Goal: Task Accomplishment & Management: Manage account settings

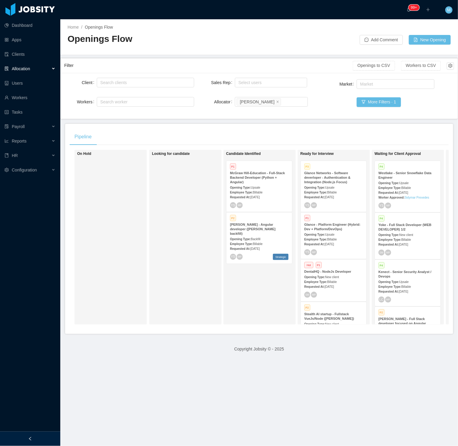
drag, startPoint x: 153, startPoint y: 315, endPoint x: 100, endPoint y: 174, distance: 150.5
click at [153, 315] on div "Looking for candidate" at bounding box center [194, 237] width 84 height 169
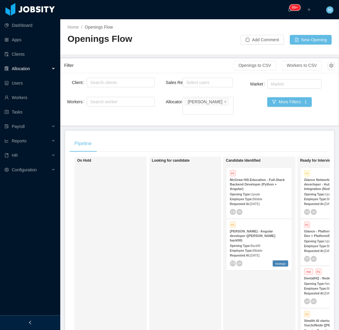
drag, startPoint x: 403, startPoint y: 0, endPoint x: 124, endPoint y: 202, distance: 344.2
click at [146, 179] on div "On Hold" at bounding box center [119, 243] width 84 height 169
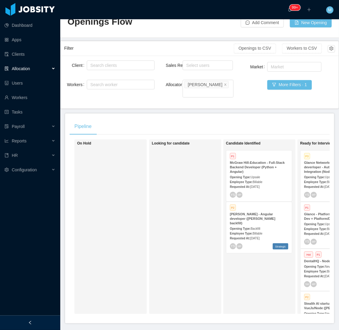
scroll to position [33, 0]
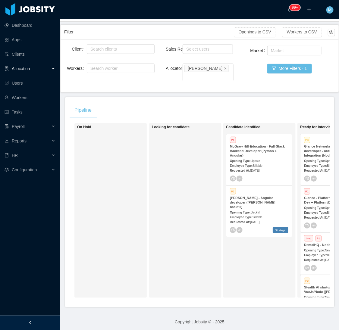
click at [45, 323] on div at bounding box center [30, 323] width 60 height 14
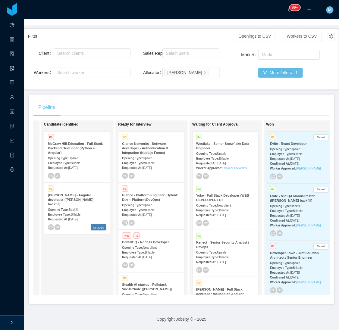
scroll to position [0, 147]
click at [80, 258] on div "Candidate Identified P1 McGraw Hill-Education - Full-Stack Backend Developer (P…" at bounding box center [85, 207] width 84 height 169
drag, startPoint x: 94, startPoint y: 256, endPoint x: 97, endPoint y: 248, distance: 8.7
click at [94, 256] on div "Candidate Identified P1 McGraw Hill-Education - Full-Stack Backend Developer (P…" at bounding box center [85, 207] width 84 height 169
click at [160, 249] on div "Employee Type: Billable" at bounding box center [150, 252] width 58 height 6
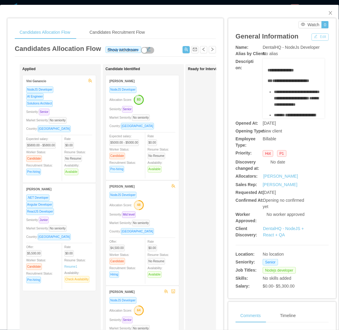
click at [315, 34] on button "Edit" at bounding box center [320, 36] width 17 height 7
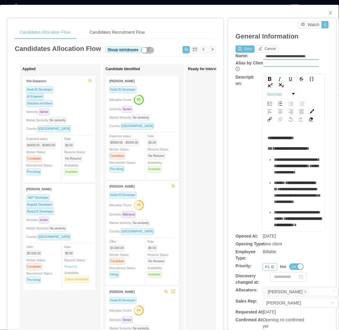
click at [265, 268] on div "P1" at bounding box center [267, 267] width 5 height 7
click at [263, 296] on li "P3" at bounding box center [266, 296] width 14 height 10
click at [236, 51] on button "Save" at bounding box center [245, 49] width 19 height 7
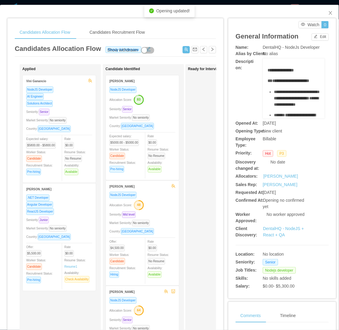
click at [170, 109] on div "Seniority: Senior" at bounding box center [142, 109] width 66 height 7
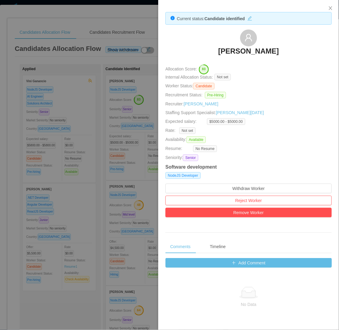
drag, startPoint x: 119, startPoint y: 119, endPoint x: 114, endPoint y: 122, distance: 6.1
click at [119, 121] on div at bounding box center [169, 165] width 339 height 330
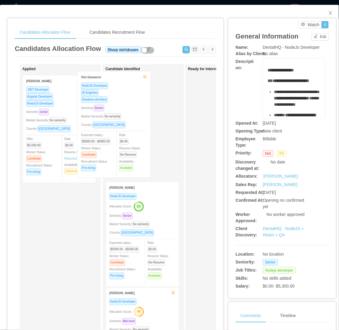
drag, startPoint x: 74, startPoint y: 124, endPoint x: 139, endPoint y: 120, distance: 65.8
click at [139, 121] on div "Applied Vini Ganancio NodeJS Developer AI Engineer Solutions Architect Seniorit…" at bounding box center [115, 217] width 201 height 306
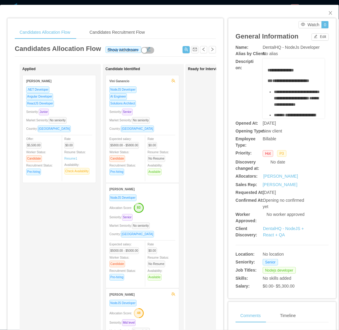
click at [168, 106] on div "NodeJS Developer AI Engineer Solutions Architect Seniority: Senior Market Senio…" at bounding box center [142, 132] width 66 height 93
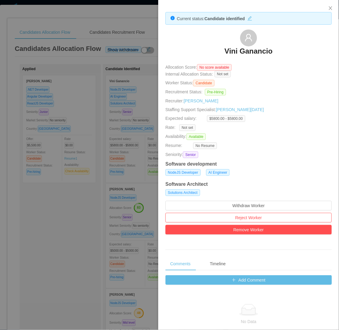
click at [70, 177] on div at bounding box center [169, 165] width 339 height 330
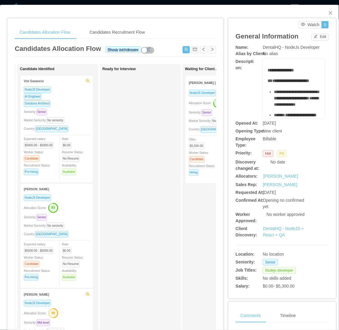
click at [74, 222] on div "Market Seniority: No seniority" at bounding box center [57, 225] width 66 height 7
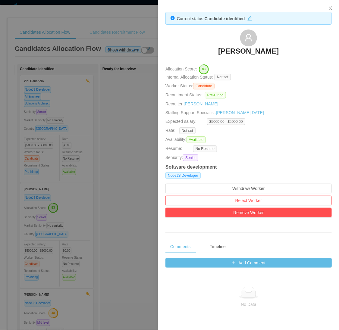
drag, startPoint x: 127, startPoint y: 166, endPoint x: 125, endPoint y: 33, distance: 132.9
click at [127, 166] on div at bounding box center [169, 165] width 339 height 330
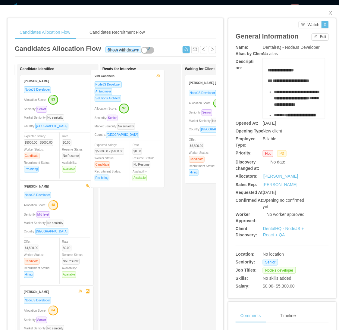
drag, startPoint x: 74, startPoint y: 142, endPoint x: 147, endPoint y: 137, distance: 72.9
click at [147, 137] on div "Applied Thiago Leite .NET Developer Angular Developer ReactJS Developer Seniori…" at bounding box center [115, 217] width 201 height 306
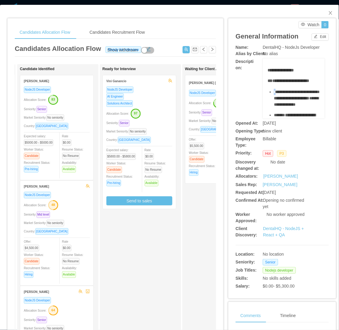
drag, startPoint x: 269, startPoint y: 97, endPoint x: 272, endPoint y: 97, distance: 3.1
click at [272, 97] on ul "**********" at bounding box center [294, 139] width 53 height 101
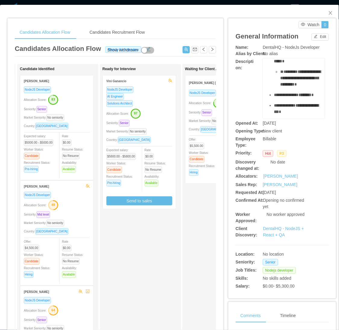
scroll to position [167, 0]
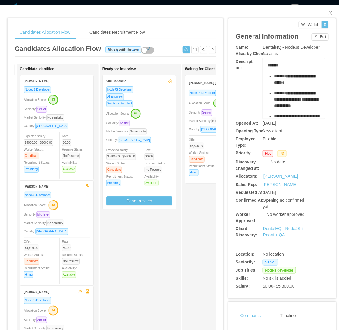
drag, startPoint x: 279, startPoint y: 74, endPoint x: 277, endPoint y: 62, distance: 12.5
click at [277, 57] on ul "**********" at bounding box center [294, 6] width 53 height 101
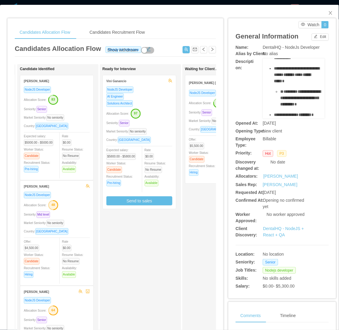
scroll to position [190, 0]
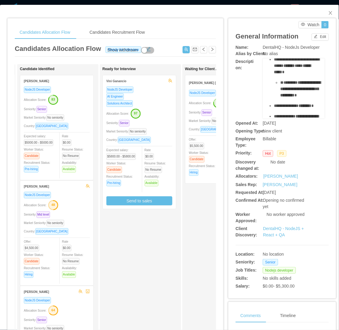
click at [276, 28] on span "**********" at bounding box center [295, 22] width 42 height 11
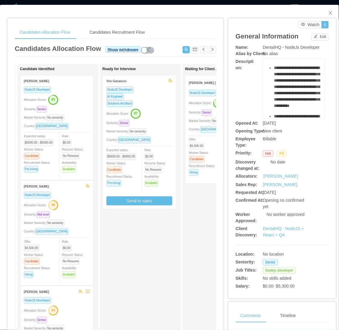
scroll to position [391, 0]
drag, startPoint x: 270, startPoint y: 76, endPoint x: 294, endPoint y: 71, distance: 24.9
copy ul "**********"
click at [169, 109] on div "Allocation Score: 97" at bounding box center [139, 114] width 66 height 10
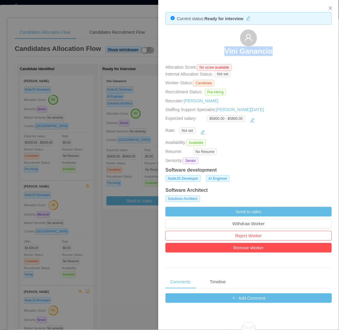
drag, startPoint x: 221, startPoint y: 53, endPoint x: 278, endPoint y: 52, distance: 57.6
click at [278, 52] on div "Vini Ganancio" at bounding box center [248, 45] width 166 height 30
copy h3 "Vini Ganancio"
click at [111, 221] on div at bounding box center [169, 165] width 339 height 330
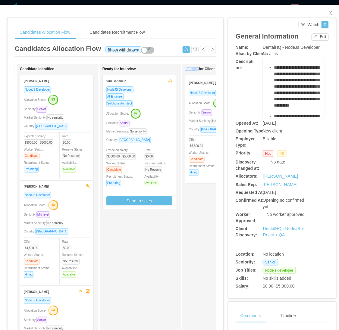
click at [111, 221] on div "Ready for Interview Vini Ganancio NodeJS Developer AI Engineer Solutions Archit…" at bounding box center [144, 215] width 84 height 296
drag, startPoint x: 111, startPoint y: 221, endPoint x: 119, endPoint y: 236, distance: 17.9
click at [119, 236] on div "Ready for Interview Vini Ganancio NodeJS Developer AI Engineer Solutions Archit…" at bounding box center [144, 215] width 84 height 296
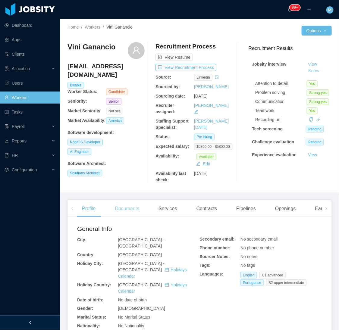
drag, startPoint x: 115, startPoint y: 217, endPoint x: 118, endPoint y: 216, distance: 4.0
click at [115, 217] on div "Documents" at bounding box center [127, 208] width 34 height 17
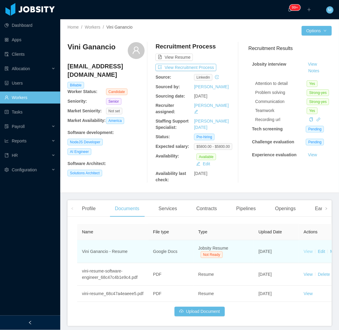
click at [308, 253] on link "View" at bounding box center [308, 251] width 9 height 5
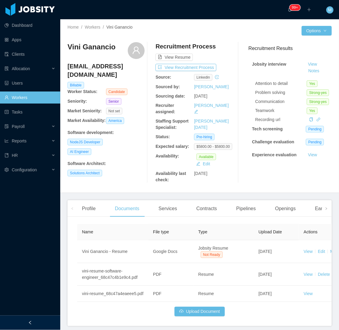
click at [40, 318] on div at bounding box center [30, 323] width 60 height 14
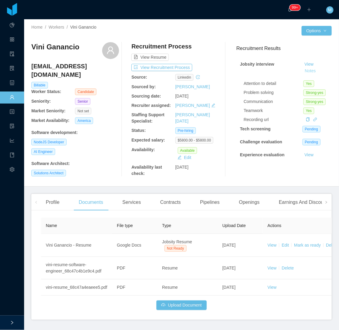
click at [304, 73] on button "Notes" at bounding box center [311, 71] width 16 height 7
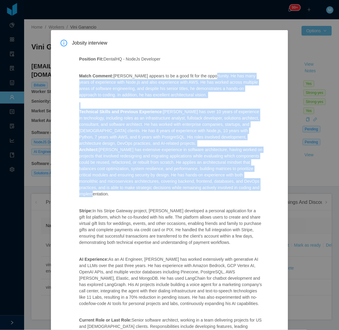
drag, startPoint x: 111, startPoint y: 194, endPoint x: 204, endPoint y: 77, distance: 149.1
click at [204, 77] on span "Position Fit: DentalHQ - NodeJs Developer Match Comment: Vini appears to be a g…" at bounding box center [171, 294] width 184 height 477
copy span "He has many years of experience with Node.js and also experience with AWS. He h…"
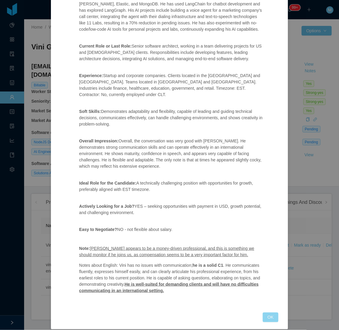
drag, startPoint x: 266, startPoint y: 314, endPoint x: 263, endPoint y: 310, distance: 4.9
click at [266, 314] on button "OK" at bounding box center [271, 318] width 16 height 10
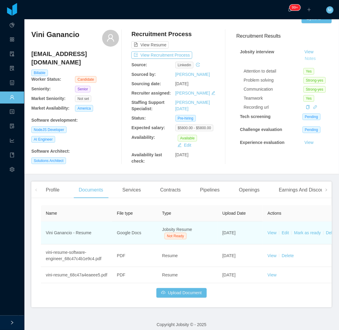
scroll to position [18, 0]
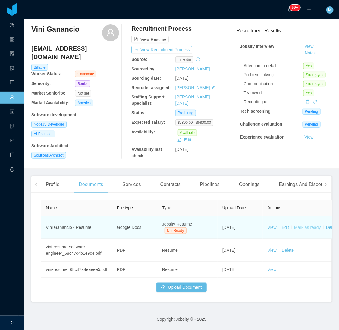
click at [308, 227] on link "Mark as ready" at bounding box center [307, 227] width 27 height 5
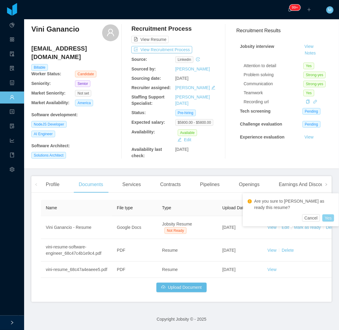
click at [324, 218] on button "Yes" at bounding box center [328, 218] width 12 height 7
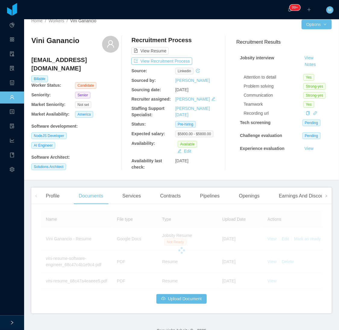
scroll to position [0, 0]
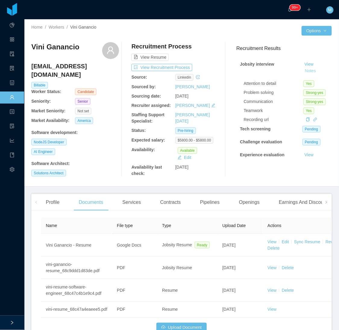
click at [303, 70] on button "Notes" at bounding box center [311, 71] width 16 height 7
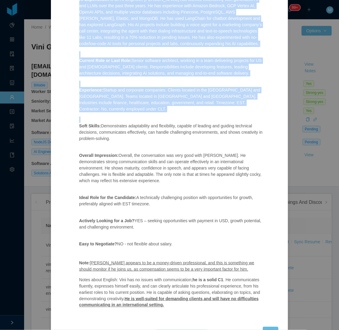
scroll to position [275, 0]
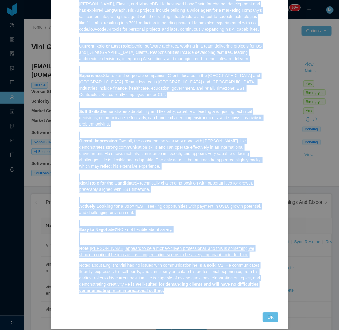
drag, startPoint x: 119, startPoint y: 42, endPoint x: 209, endPoint y: 288, distance: 261.2
click at [208, 290] on div "Position Fit: DentalHQ - NodeJs Developer Match Comment: Vini appears to be a g…" at bounding box center [171, 39] width 198 height 531
copy div "Vini appears to be a good fit for the opportunity. He has many years of experie…"
click at [266, 313] on button "OK" at bounding box center [271, 318] width 16 height 10
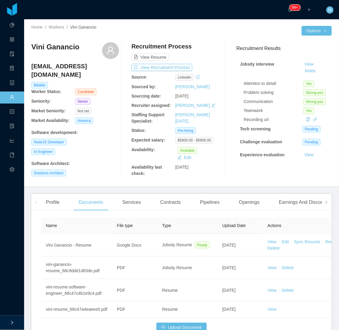
click at [322, 201] on span at bounding box center [327, 202] width 10 height 17
click at [306, 206] on div "Experience" at bounding box center [306, 202] width 34 height 17
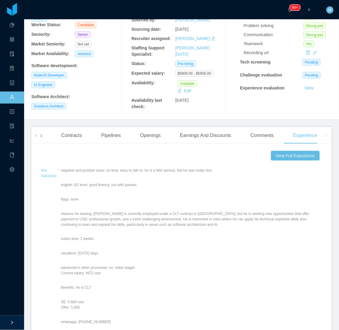
scroll to position [33, 0]
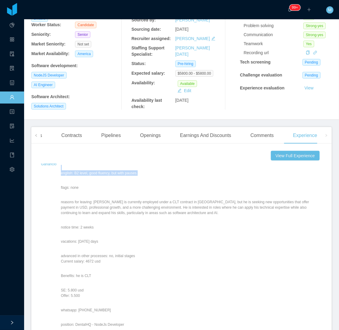
drag, startPoint x: 59, startPoint y: 175, endPoint x: 143, endPoint y: 173, distance: 84.1
click at [143, 173] on div "Vini Ganancio - negative and positive clues: on time; easy to talk to; he is a …" at bounding box center [181, 277] width 281 height 245
copy div "negative and positive clues: on time; easy to talk to; he is a little serious, …"
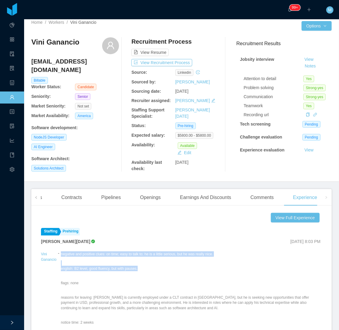
scroll to position [0, 0]
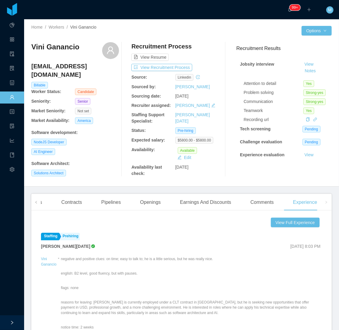
click at [116, 247] on div "Larissa De Natale Sep 16th, 2025 8:03 PM" at bounding box center [181, 246] width 281 height 7
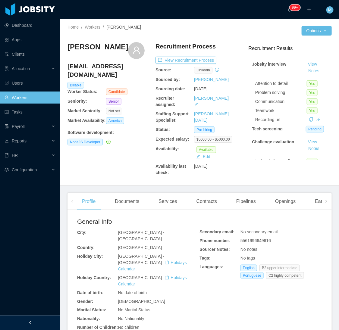
drag, startPoint x: 124, startPoint y: 172, endPoint x: 188, endPoint y: 147, distance: 69.2
click at [124, 171] on div "[PERSON_NAME] Silva [EMAIL_ADDRESS][DOMAIN_NAME] Billable Worker Status: Candid…" at bounding box center [106, 109] width 77 height 134
click at [308, 71] on button "Notes" at bounding box center [314, 71] width 16 height 7
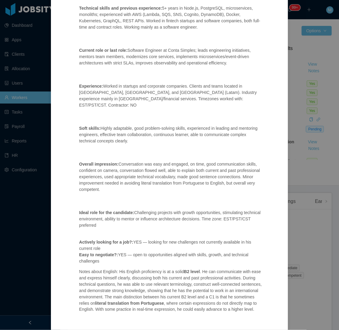
scroll to position [188, 0]
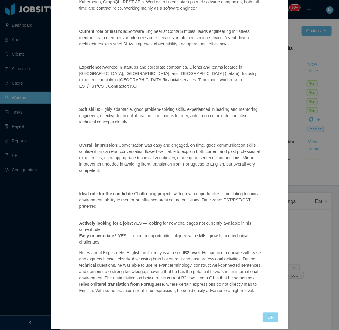
click at [269, 314] on button "OK" at bounding box center [271, 318] width 16 height 10
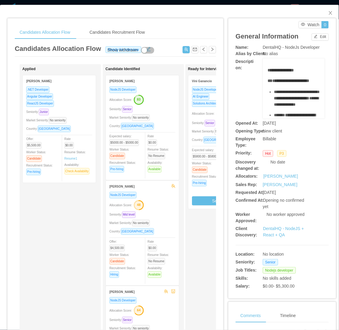
click at [169, 115] on div "Market Seniority: No seniority" at bounding box center [142, 117] width 66 height 7
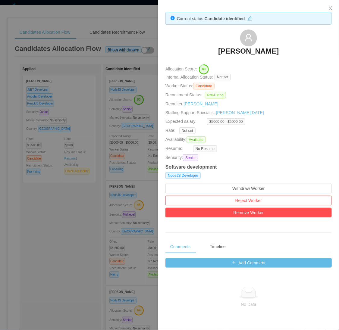
click at [81, 199] on div at bounding box center [169, 165] width 339 height 330
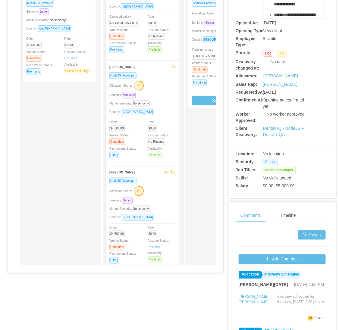
scroll to position [30, 0]
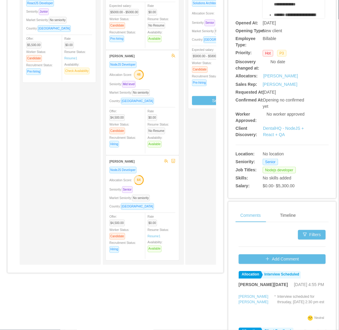
click at [157, 186] on div "Seniority: Senior" at bounding box center [142, 189] width 66 height 7
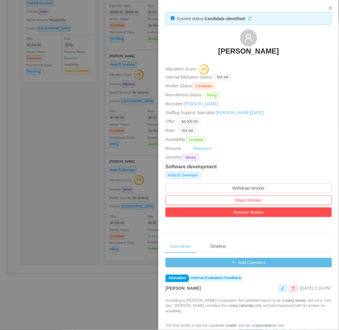
click at [69, 160] on div at bounding box center [169, 165] width 339 height 330
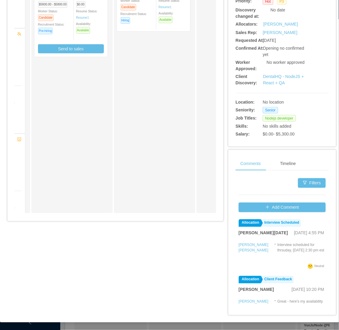
scroll to position [0, 0]
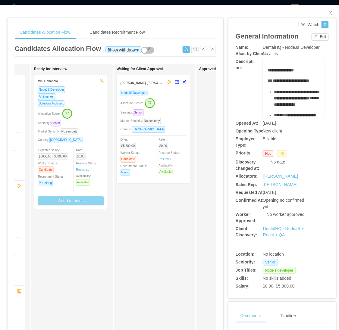
click at [86, 202] on button "Send to sales" at bounding box center [71, 201] width 66 height 9
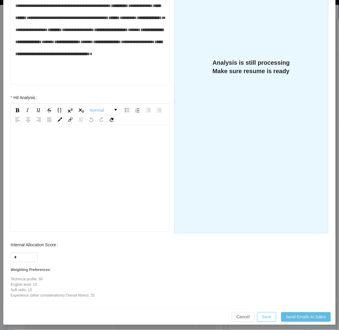
scroll to position [163, 0]
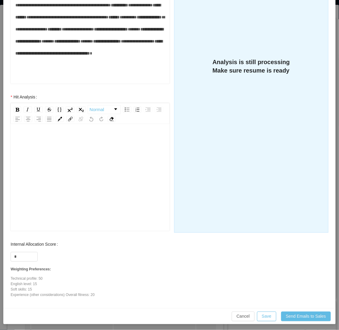
click at [25, 266] on div "Weighting Preferences: Technical profile: 50 English level: 15 Soft skills: 15 …" at bounding box center [90, 282] width 159 height 39
click at [25, 263] on p "Technical profile: 50 English level: 15 Soft skills: 15 Experience (other consi…" at bounding box center [90, 280] width 159 height 35
click at [25, 257] on input "*" at bounding box center [24, 257] width 27 height 9
type input "**"
click at [52, 178] on div "rdw-editor" at bounding box center [89, 186] width 149 height 105
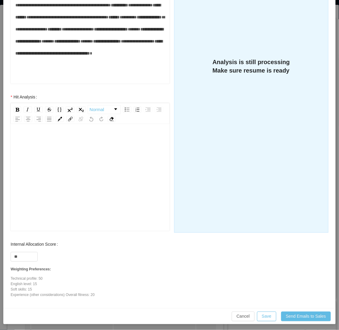
click at [52, 178] on div "rdw-editor" at bounding box center [89, 186] width 149 height 105
paste div "rdw-editor"
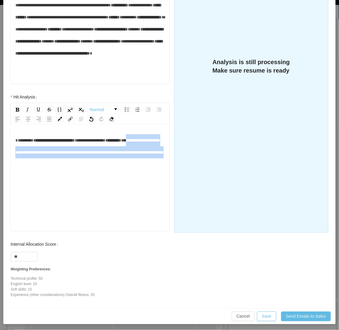
drag, startPoint x: 123, startPoint y: 165, endPoint x: 143, endPoint y: 140, distance: 31.8
click at [143, 140] on div "**********" at bounding box center [89, 146] width 149 height 24
click at [127, 174] on div "**********" at bounding box center [89, 186] width 149 height 105
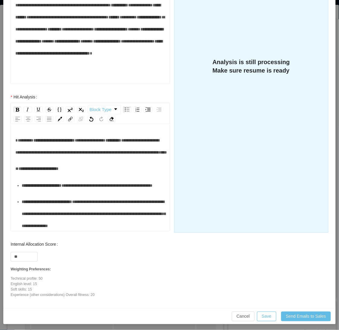
click at [36, 188] on span "**********" at bounding box center [42, 186] width 40 height 4
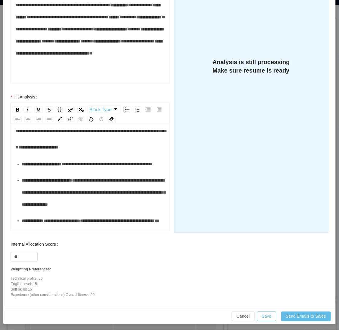
scroll to position [33, 0]
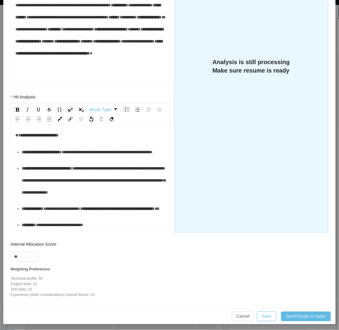
click at [51, 158] on div "**********" at bounding box center [93, 152] width 143 height 12
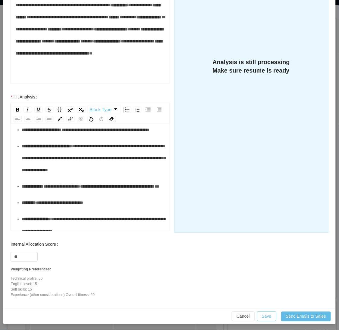
scroll to position [67, 0]
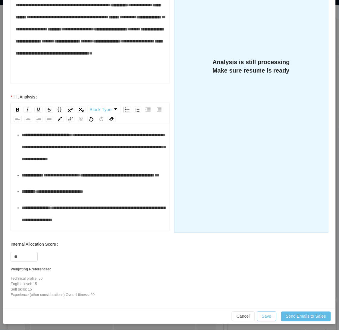
click at [102, 161] on span "**********" at bounding box center [94, 147] width 144 height 28
click at [82, 216] on ul "**********" at bounding box center [89, 212] width 149 height 198
click at [83, 214] on ul "**********" at bounding box center [89, 212] width 149 height 198
click at [84, 165] on div "**********" at bounding box center [93, 147] width 143 height 36
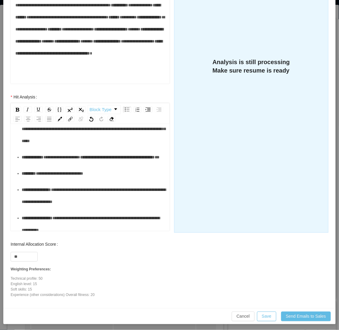
scroll to position [100, 0]
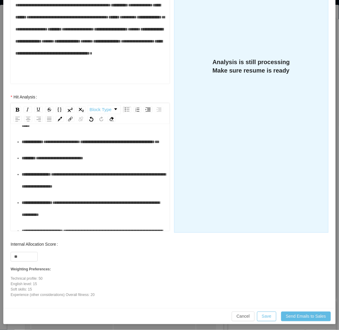
click at [130, 128] on span "**********" at bounding box center [94, 113] width 144 height 28
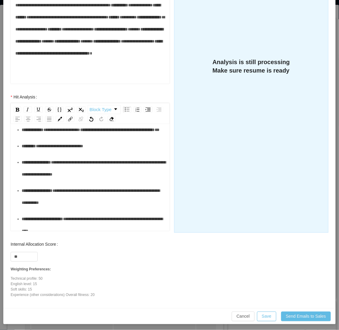
click at [74, 136] on div "**********" at bounding box center [93, 130] width 143 height 12
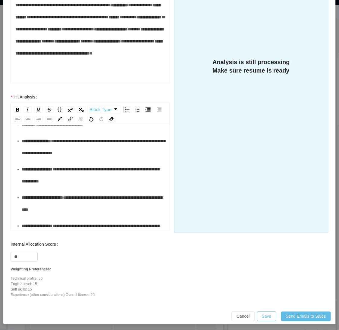
scroll to position [134, 0]
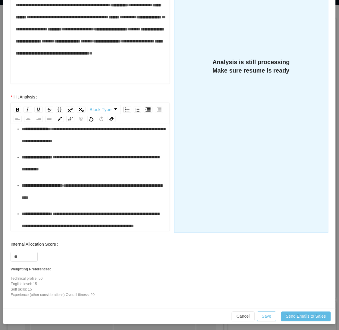
click at [65, 119] on div "**********" at bounding box center [93, 113] width 143 height 12
click at [95, 147] on div "**********" at bounding box center [93, 135] width 143 height 24
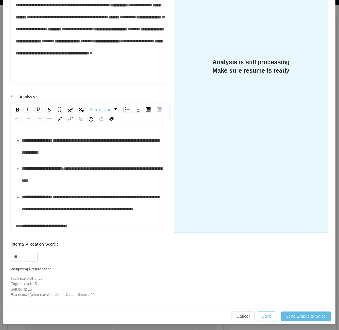
scroll to position [167, 0]
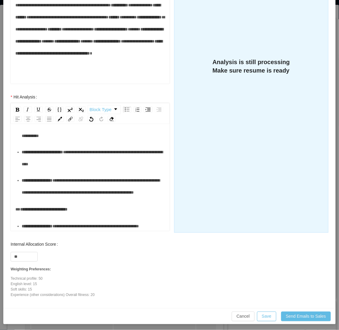
click at [79, 142] on div "**********" at bounding box center [93, 130] width 143 height 24
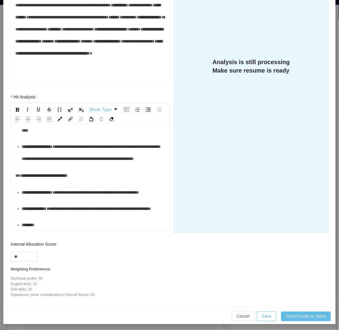
scroll to position [201, 0]
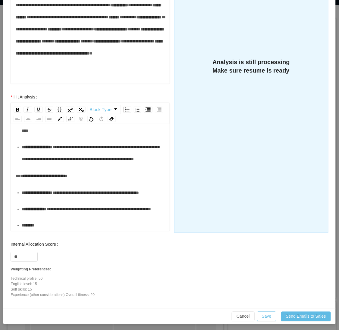
click at [61, 137] on div "**********" at bounding box center [93, 125] width 143 height 24
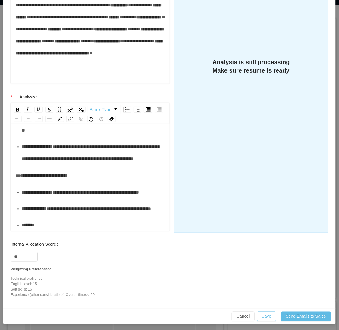
click at [73, 165] on div "**********" at bounding box center [93, 153] width 143 height 24
click at [79, 165] on div "**********" at bounding box center [93, 153] width 143 height 24
drag, startPoint x: 91, startPoint y: 164, endPoint x: 126, endPoint y: 156, distance: 36.0
click at [126, 156] on div "**********" at bounding box center [93, 153] width 143 height 24
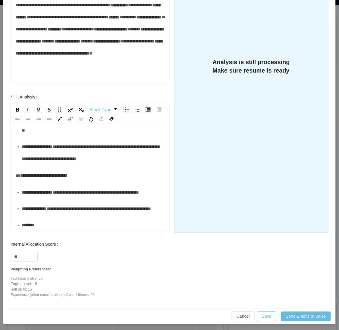
click at [83, 171] on div "**********" at bounding box center [89, 82] width 149 height 298
click at [84, 162] on div "**********" at bounding box center [93, 153] width 143 height 24
drag, startPoint x: 45, startPoint y: 206, endPoint x: 22, endPoint y: 201, distance: 23.6
click at [22, 199] on div "**********" at bounding box center [93, 193] width 143 height 12
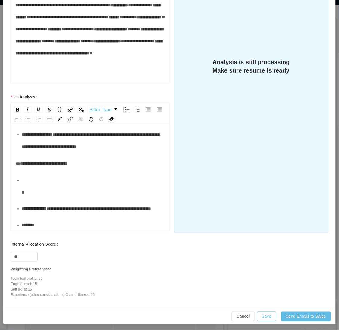
click at [33, 199] on div "rdw-editor" at bounding box center [93, 187] width 143 height 24
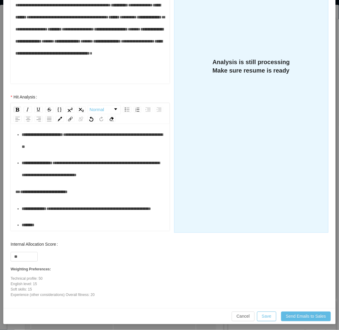
click at [56, 208] on div "**********" at bounding box center [93, 209] width 143 height 12
click at [54, 213] on div "**********" at bounding box center [93, 209] width 143 height 12
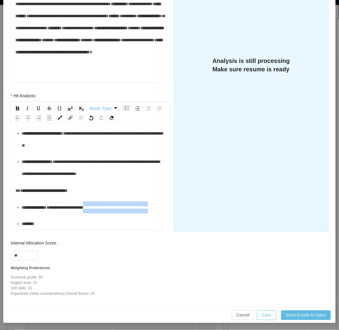
drag, startPoint x: 84, startPoint y: 203, endPoint x: 92, endPoint y: 197, distance: 9.3
click at [92, 202] on div "**********" at bounding box center [93, 208] width 143 height 12
click at [59, 222] on div "*******" at bounding box center [93, 224] width 143 height 12
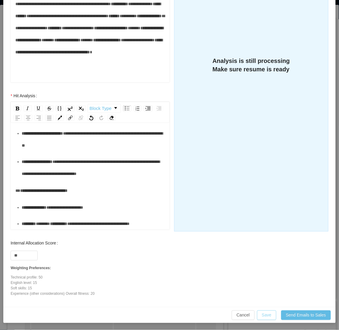
click at [264, 316] on button "Save" at bounding box center [266, 316] width 19 height 10
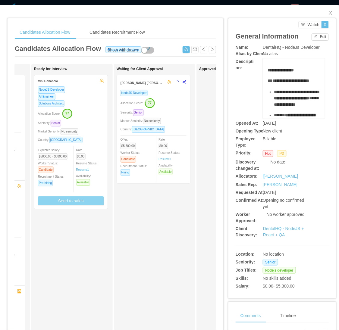
scroll to position [134, 0]
click at [90, 220] on div "Ready for Interview Vini Ganancio NodeJS Developer AI Engineer Solutions Archit…" at bounding box center [76, 215] width 84 height 296
click at [328, 13] on icon "icon: close" at bounding box center [330, 13] width 5 height 5
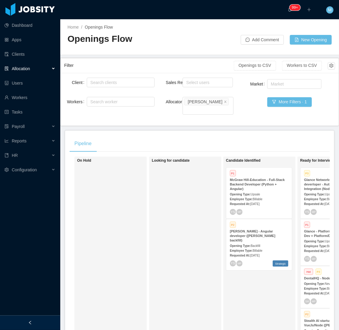
click at [192, 262] on div "Looking for candidate" at bounding box center [194, 243] width 84 height 169
drag, startPoint x: 221, startPoint y: 209, endPoint x: 175, endPoint y: 242, distance: 56.9
click at [221, 209] on div "On Hold Looking for candidate Candidate Identified P1 McGraw Hill-Education - F…" at bounding box center [200, 247] width 260 height 180
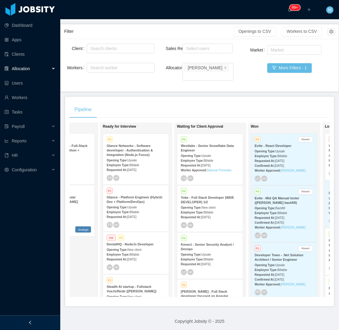
scroll to position [0, 176]
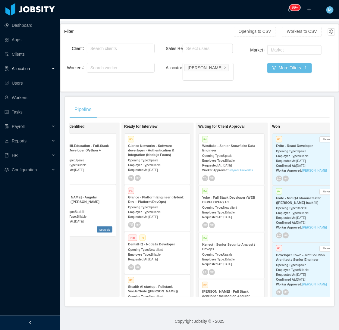
click at [101, 253] on div "Candidate Identified P1 McGraw Hill-Education - Full-Stack Backend Developer (P…" at bounding box center [92, 209] width 84 height 169
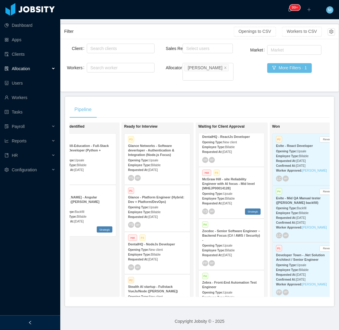
scroll to position [402, 0]
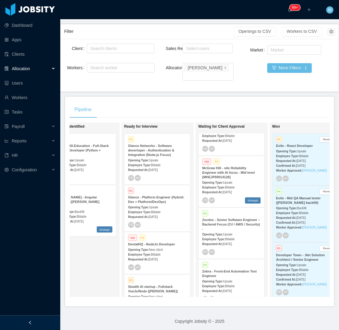
click at [35, 319] on div at bounding box center [30, 323] width 60 height 14
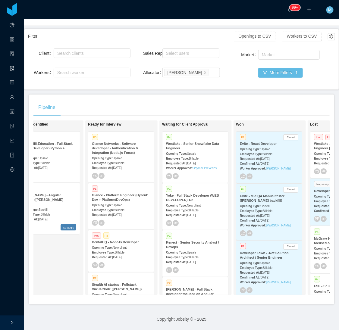
scroll to position [0, 19]
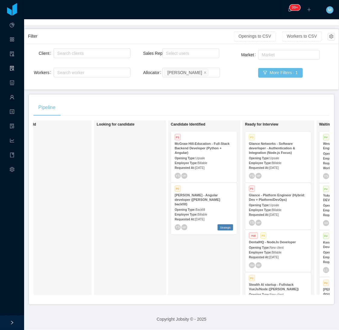
click at [195, 193] on strong "[PERSON_NAME] - Angular developer ([PERSON_NAME] backfill)" at bounding box center [198, 199] width 46 height 13
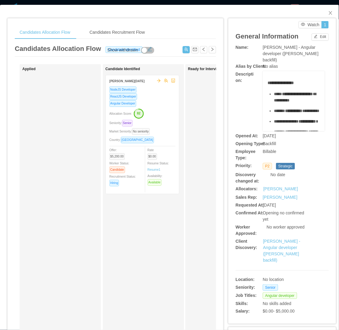
click at [92, 282] on div "Applied" at bounding box center [64, 215] width 84 height 296
click at [274, 93] on span "****" at bounding box center [278, 94] width 8 height 4
drag, startPoint x: 287, startPoint y: 48, endPoint x: 303, endPoint y: 50, distance: 16.4
click at [303, 50] on div "[PERSON_NAME] - Angular developer ([PERSON_NAME] backfill)" at bounding box center [294, 53] width 62 height 19
copy span "Angular"
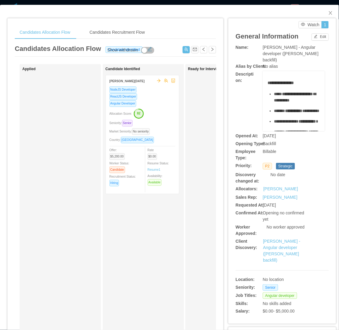
click at [293, 104] on ul "**********" at bounding box center [294, 176] width 53 height 171
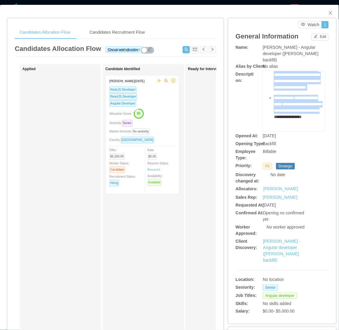
scroll to position [474, 0]
drag, startPoint x: 270, startPoint y: 97, endPoint x: 297, endPoint y: 106, distance: 28.6
copy div "**********"
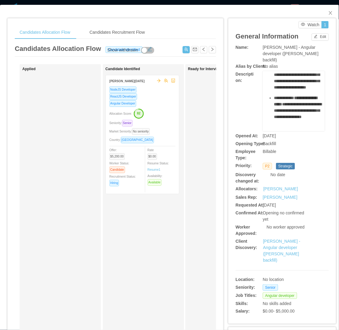
drag, startPoint x: 122, startPoint y: 226, endPoint x: 287, endPoint y: 25, distance: 260.5
click at [128, 221] on div "Candidate Identified Leonardo Natal NodeJS Developer ReactJS Developer Angular …" at bounding box center [147, 215] width 84 height 296
click at [329, 13] on span "Close" at bounding box center [330, 13] width 17 height 17
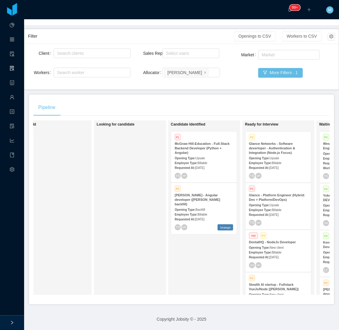
click at [109, 260] on div "Looking for candidate" at bounding box center [139, 207] width 84 height 169
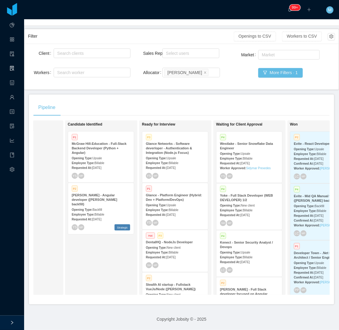
scroll to position [0, 150]
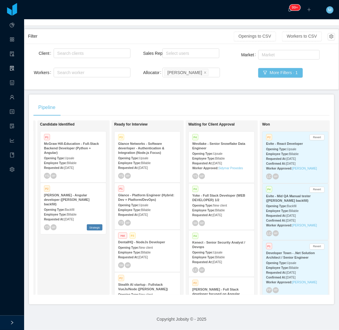
click at [164, 207] on div "Employee Type: Billable" at bounding box center [147, 210] width 58 height 6
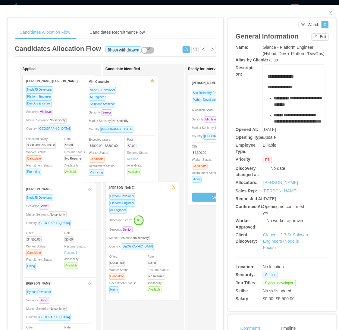
drag, startPoint x: 84, startPoint y: 139, endPoint x: 154, endPoint y: 138, distance: 70.2
click at [154, 138] on div "Applied Vini Ganancio NodeJS Developer AI Engineer Solutions Architect Seniorit…" at bounding box center [115, 217] width 201 height 306
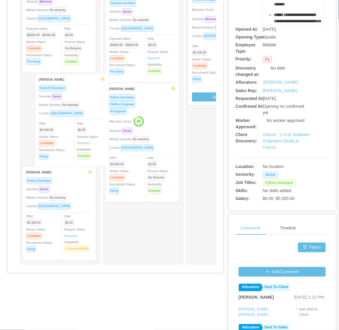
drag, startPoint x: 50, startPoint y: 133, endPoint x: 61, endPoint y: 135, distance: 11.9
click at [61, 135] on div "Applied Gabriel Costa Braga NodeJS Developer Platform Engineer DevOps Engineer …" at bounding box center [64, 109] width 84 height 304
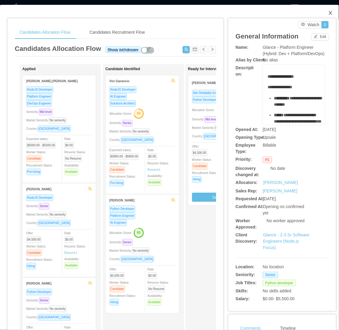
click at [328, 14] on icon "icon: close" at bounding box center [330, 13] width 5 height 5
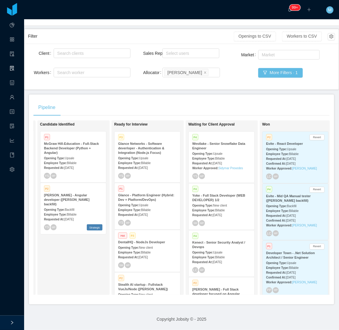
click at [143, 194] on strong "Glance - Platform Engineer (Hybrid: Dev + Platform/DevOps)" at bounding box center [146, 197] width 56 height 8
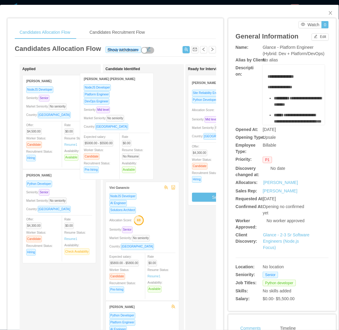
drag, startPoint x: 61, startPoint y: 122, endPoint x: 120, endPoint y: 120, distance: 59.4
click at [120, 120] on div "Applied Gabriel Costa Braga NodeJS Developer Platform Engineer DevOps Engineer …" at bounding box center [115, 217] width 201 height 306
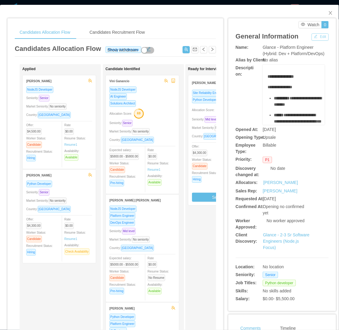
click at [320, 33] on button "Edit" at bounding box center [320, 36] width 17 height 7
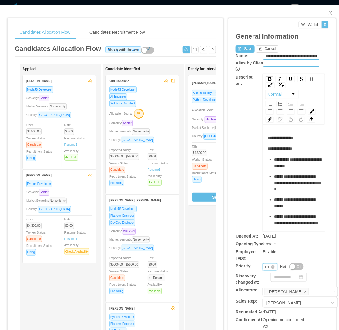
click at [263, 266] on div "Priority P1" at bounding box center [270, 267] width 14 height 7
drag, startPoint x: 266, startPoint y: 287, endPoint x: 265, endPoint y: 281, distance: 6.1
click at [265, 287] on li "P2" at bounding box center [266, 287] width 14 height 10
click at [244, 52] on button "Save" at bounding box center [245, 49] width 19 height 7
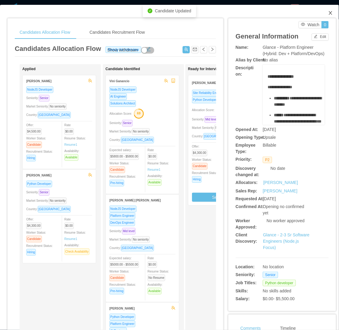
click at [329, 13] on icon "icon: close" at bounding box center [330, 13] width 3 height 4
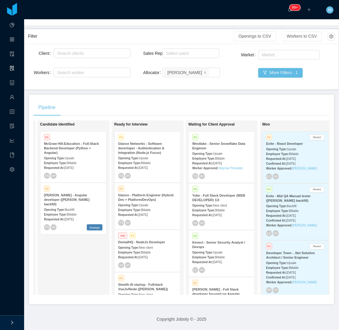
click at [98, 254] on div "Candidate Identified P1 McGraw Hill-Education - Full-Stack Backend Developer (P…" at bounding box center [82, 207] width 84 height 169
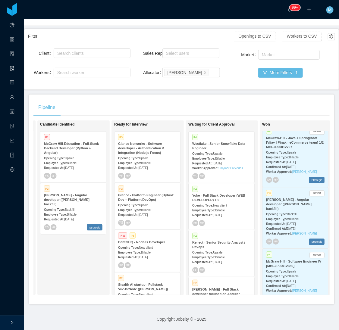
click at [68, 211] on div "Employee Type: Billable" at bounding box center [73, 214] width 58 height 6
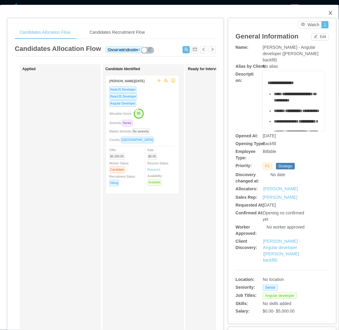
click at [328, 13] on icon "icon: close" at bounding box center [330, 13] width 5 height 5
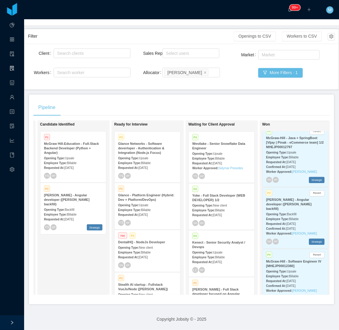
click at [153, 207] on div "Employee Type: Billable" at bounding box center [147, 210] width 58 height 6
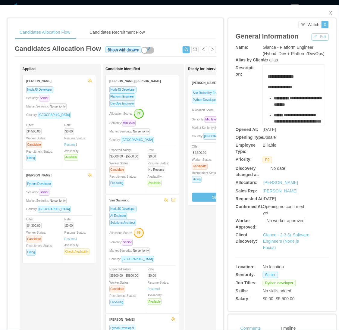
click at [317, 39] on button "Edit" at bounding box center [320, 36] width 17 height 7
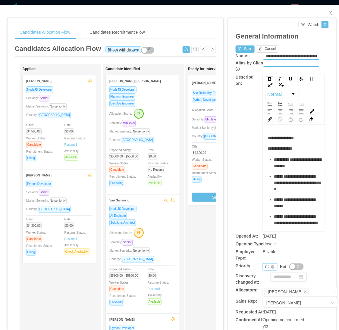
click at [263, 269] on div "Priority P2" at bounding box center [270, 267] width 14 height 7
drag, startPoint x: 267, startPoint y: 297, endPoint x: 264, endPoint y: 249, distance: 47.4
click at [267, 297] on li "P3" at bounding box center [266, 296] width 14 height 10
click at [241, 51] on button "Save" at bounding box center [245, 49] width 19 height 7
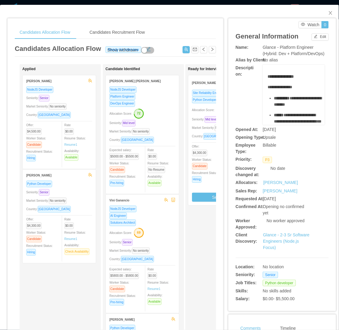
drag, startPoint x: 244, startPoint y: 121, endPoint x: 269, endPoint y: 74, distance: 53.1
click at [244, 121] on div "**********" at bounding box center [282, 95] width 93 height 60
click at [328, 11] on icon "icon: close" at bounding box center [330, 13] width 5 height 5
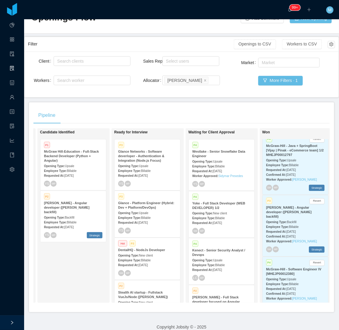
scroll to position [33, 0]
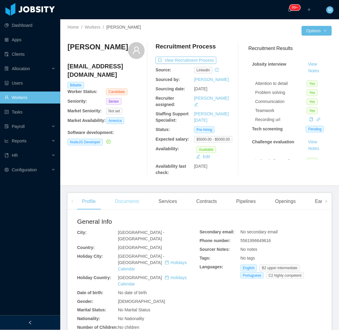
click at [121, 198] on div "Documents" at bounding box center [127, 201] width 34 height 17
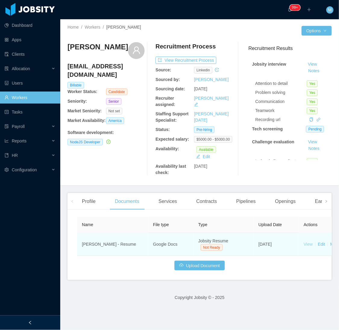
click at [308, 245] on link "View" at bounding box center [308, 244] width 9 height 5
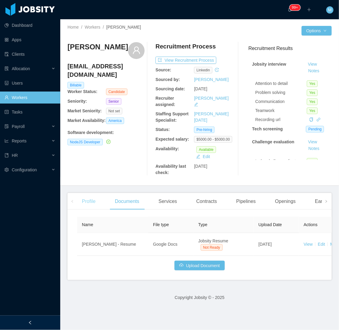
click at [89, 202] on div "Profile" at bounding box center [88, 201] width 23 height 17
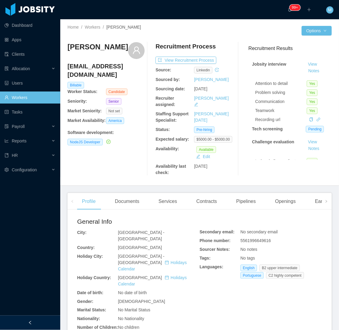
scroll to position [134, 0]
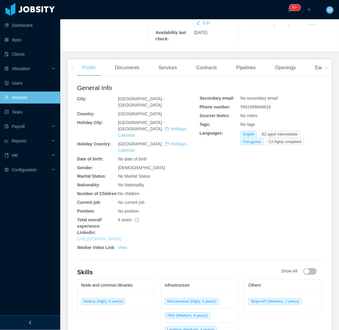
click at [122, 237] on link "[URL][DOMAIN_NAME]" at bounding box center [99, 239] width 45 height 5
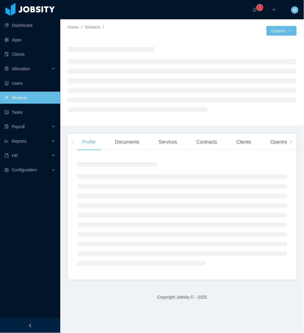
click at [43, 321] on div at bounding box center [30, 325] width 60 height 14
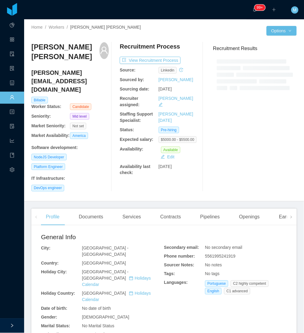
click at [250, 137] on div "Recruitment Results" at bounding box center [252, 116] width 88 height 149
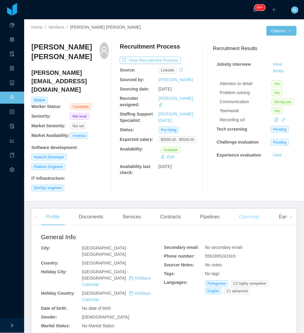
click at [249, 209] on div "Openings" at bounding box center [249, 217] width 30 height 17
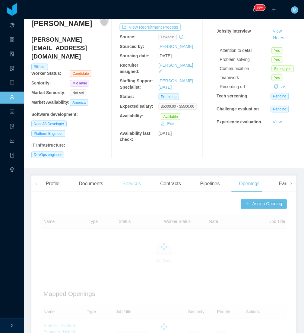
scroll to position [33, 0]
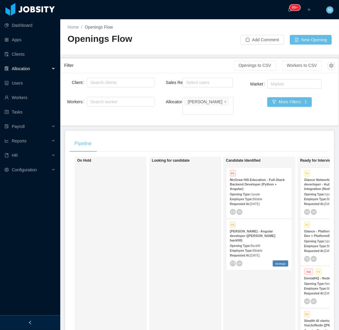
click at [30, 323] on icon "icon: left" at bounding box center [30, 323] width 2 height 4
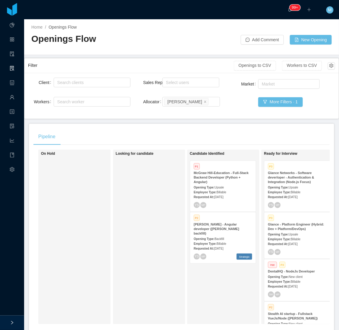
click at [133, 220] on div "Looking for candidate" at bounding box center [158, 237] width 84 height 169
click at [140, 268] on div "Looking for candidate" at bounding box center [158, 237] width 84 height 169
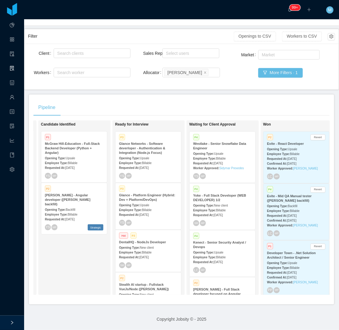
scroll to position [0, 148]
click at [90, 275] on div "Candidate Identified P1 McGraw Hill-Education - Full-Stack Backend Developer (P…" at bounding box center [84, 207] width 84 height 169
click at [170, 165] on div "Requested At: [DATE]" at bounding box center [149, 168] width 58 height 6
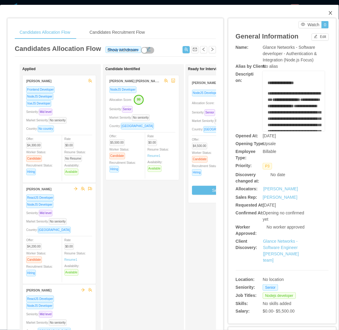
click at [328, 13] on icon "icon: close" at bounding box center [330, 13] width 5 height 5
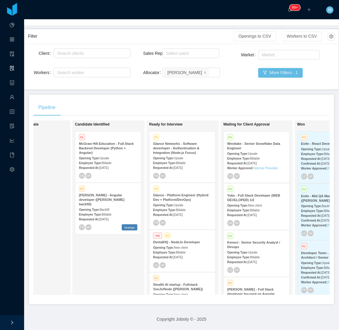
scroll to position [0, 112]
